Goal: Transaction & Acquisition: Subscribe to service/newsletter

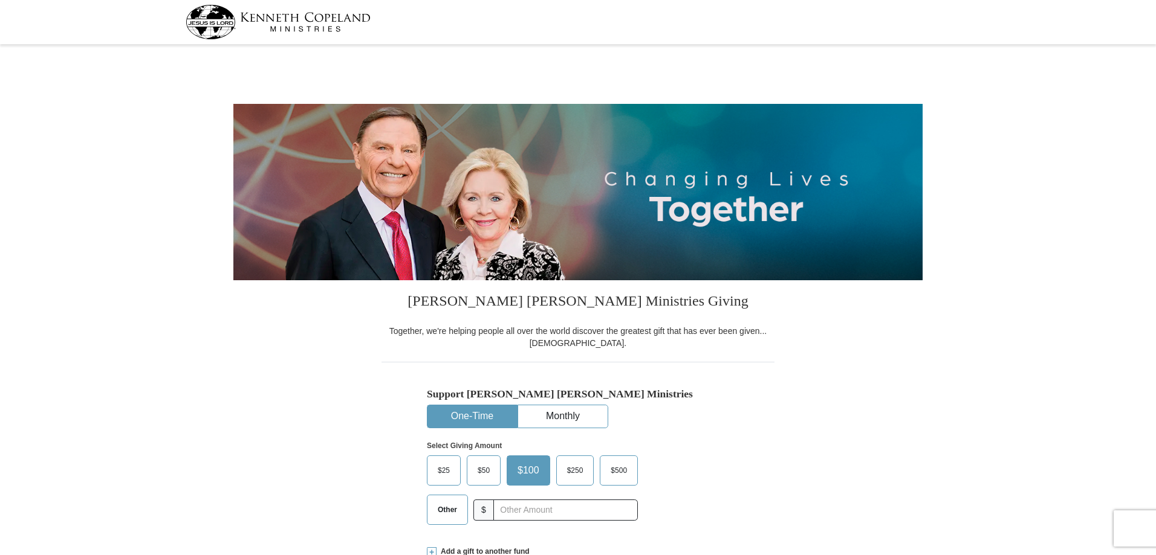
select select "AR"
click at [571, 413] on button "Monthly" at bounding box center [562, 417] width 89 height 22
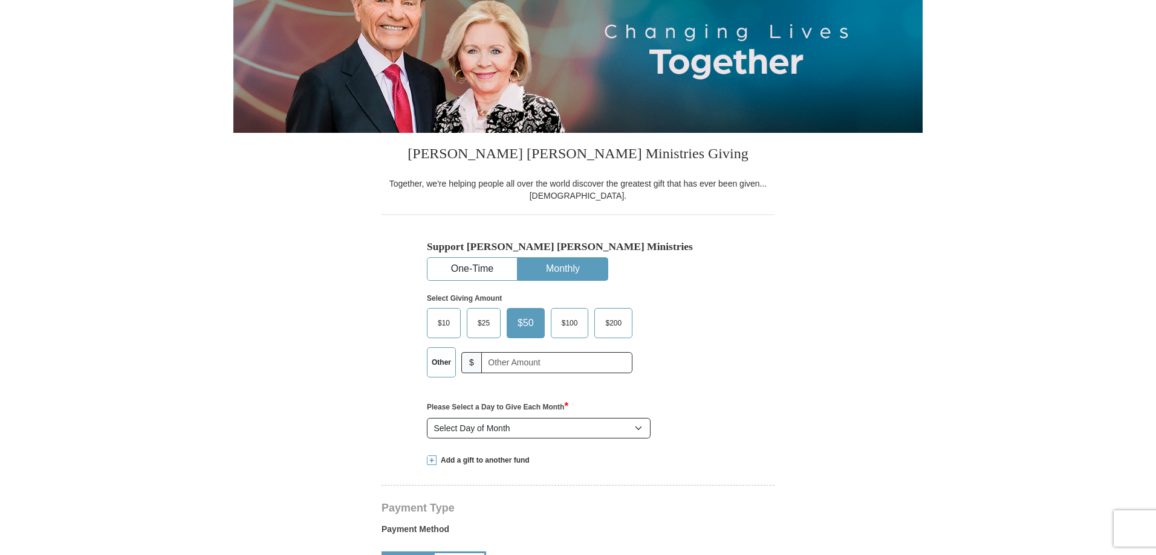
scroll to position [181, 0]
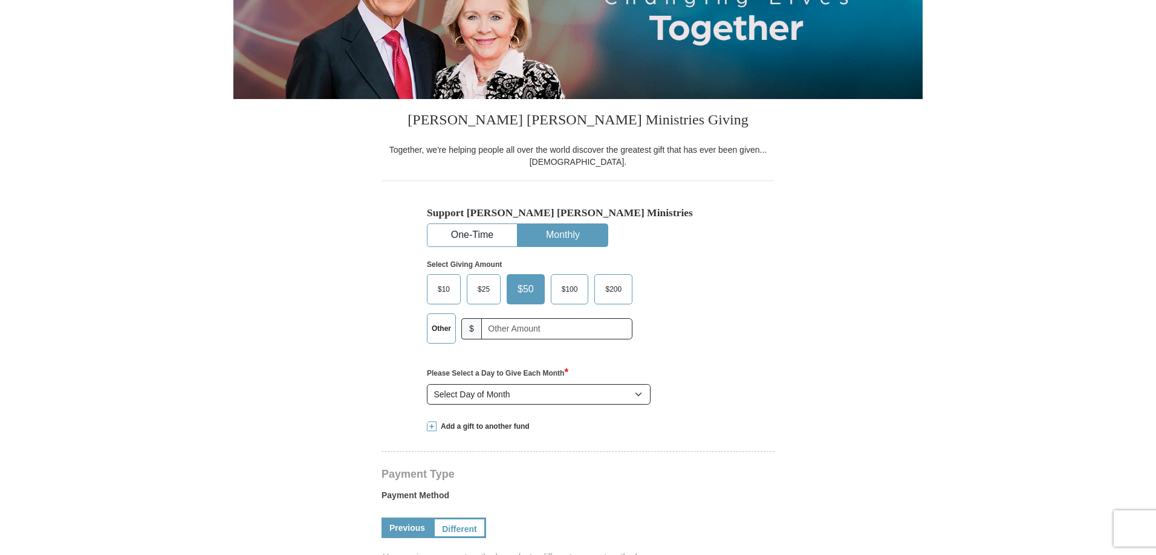
click at [445, 289] on span "$10" at bounding box center [444, 289] width 24 height 18
click at [0, 0] on input "$10" at bounding box center [0, 0] width 0 height 0
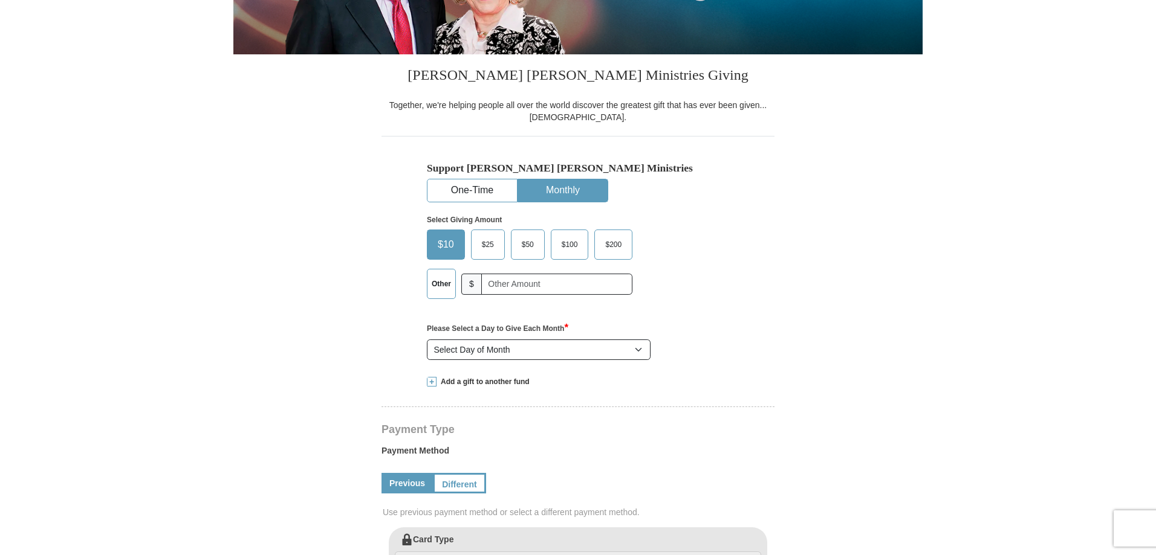
scroll to position [302, 0]
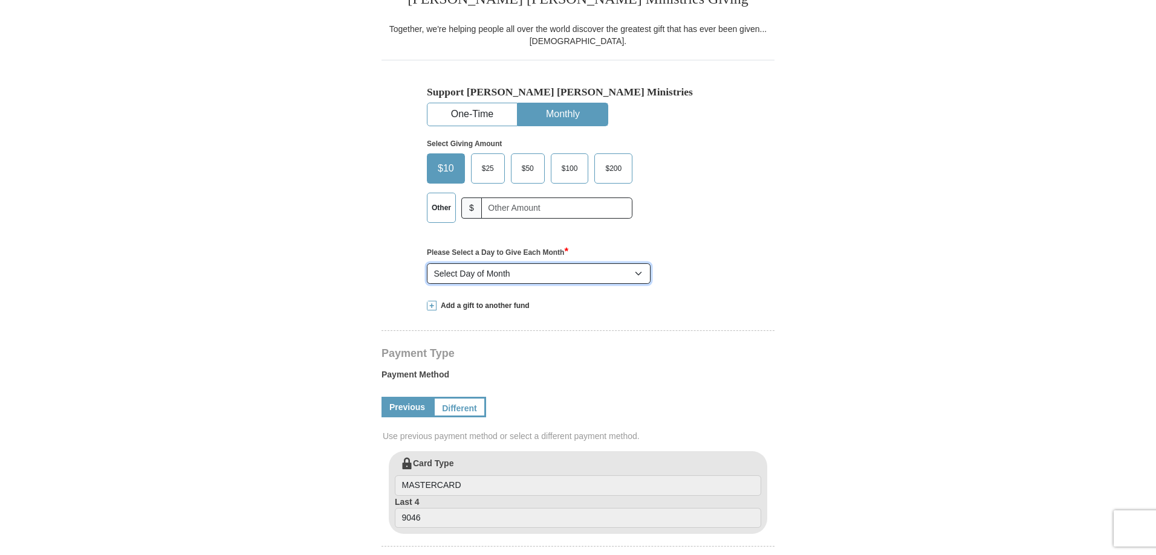
click at [638, 273] on select "Select Day of Month 1 2 3 4 5 6 7 8 9 10 11 12 13 14 15 16 17 18 19 20 21 22 23…" at bounding box center [539, 274] width 224 height 21
select select "16"
click at [427, 264] on select "Select Day of Month 1 2 3 4 5 6 7 8 9 10 11 12 13 14 15 16 17 18 19 20 21 22 23…" at bounding box center [539, 274] width 224 height 21
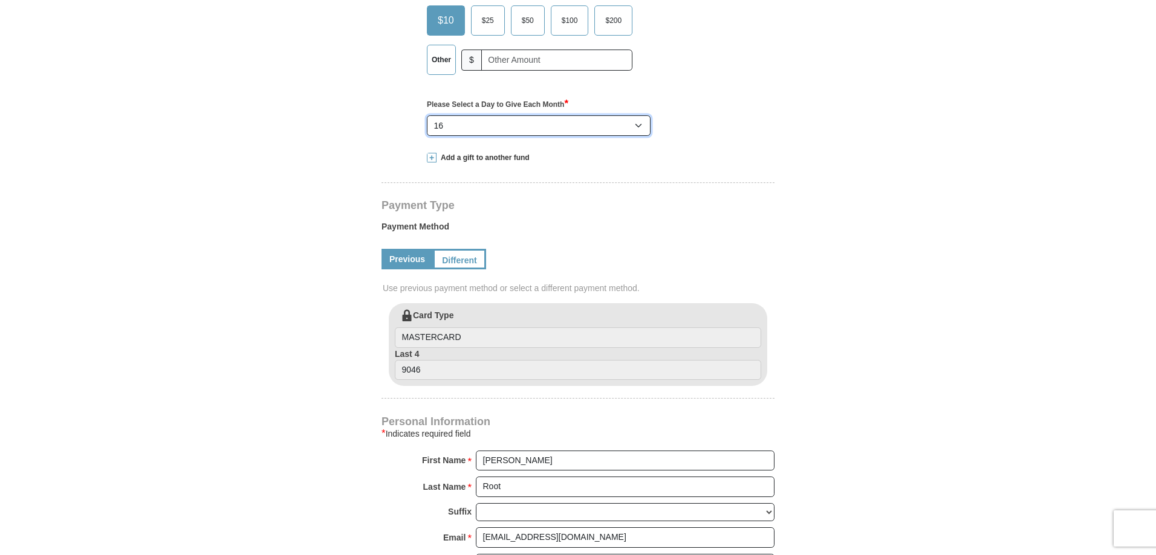
scroll to position [483, 0]
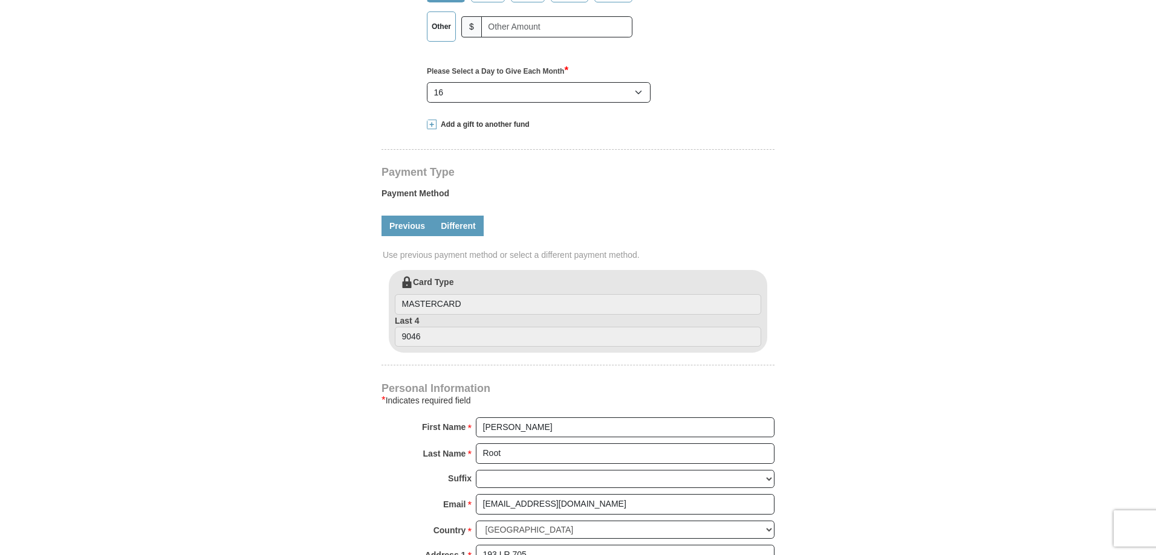
click at [447, 223] on link "Different" at bounding box center [458, 226] width 51 height 21
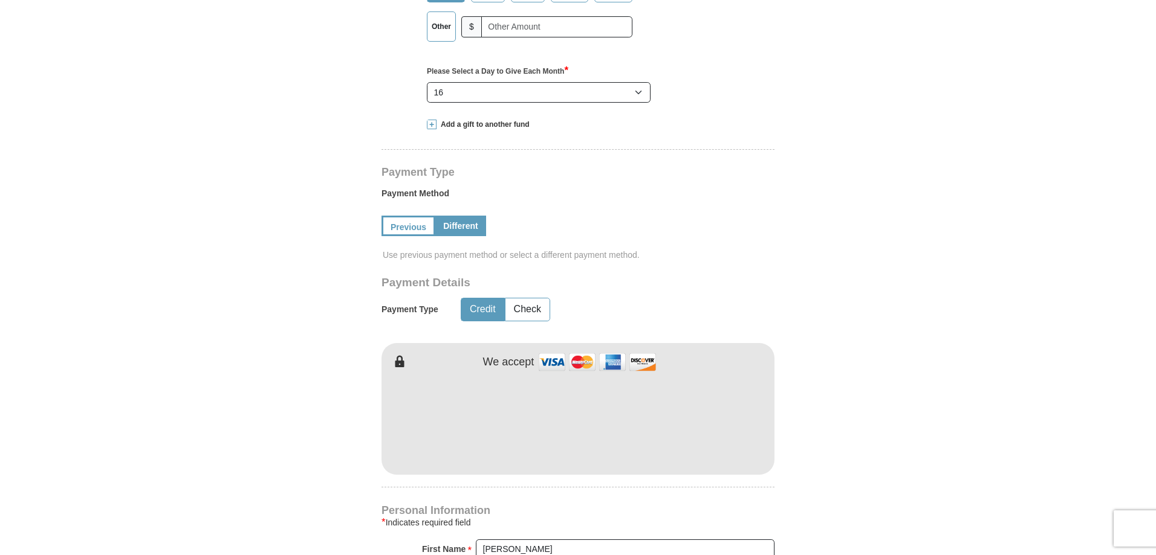
click at [489, 306] on button "Credit" at bounding box center [482, 310] width 43 height 22
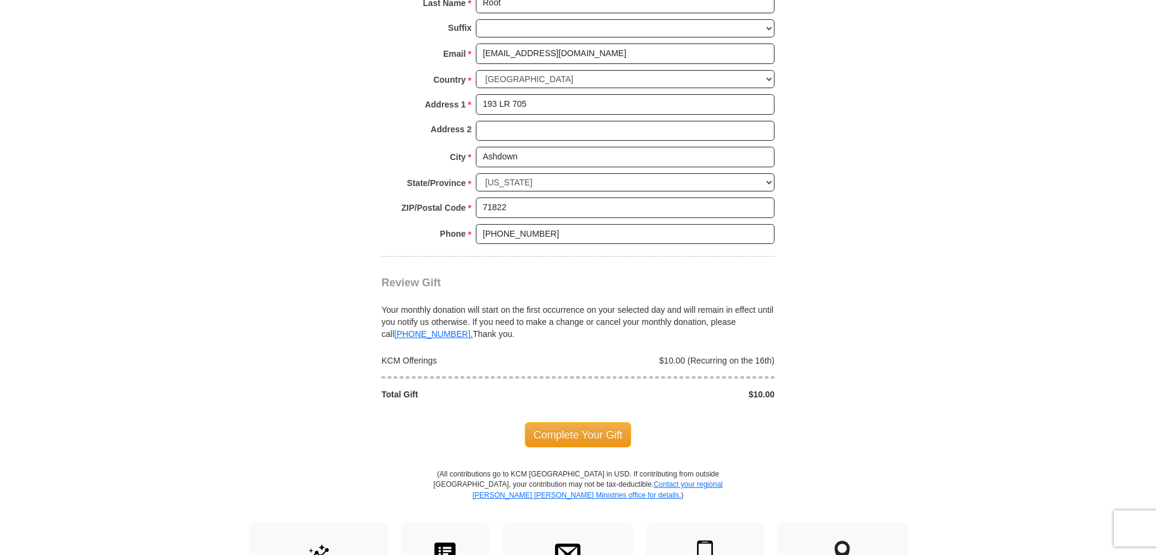
scroll to position [1148, 0]
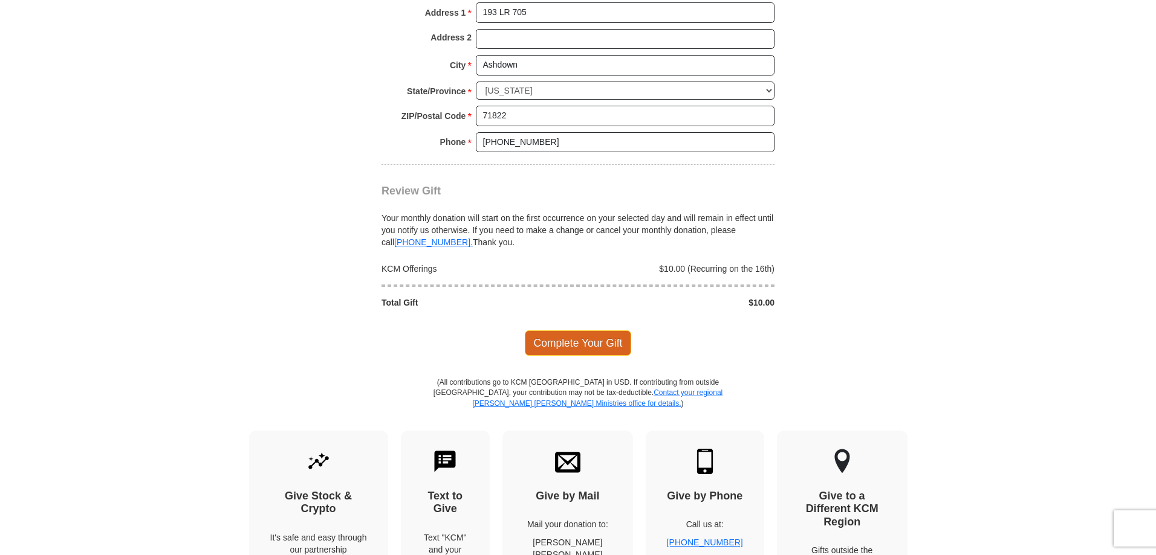
click at [587, 340] on span "Complete Your Gift" at bounding box center [578, 343] width 107 height 25
